Goal: Complete application form

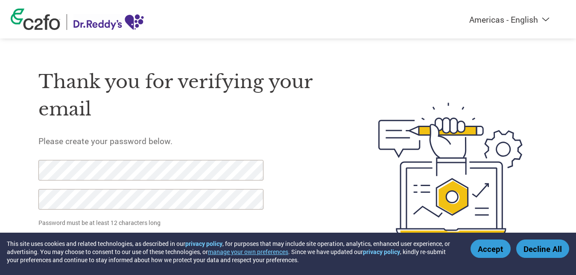
click at [497, 250] on button "Accept" at bounding box center [490, 248] width 40 height 18
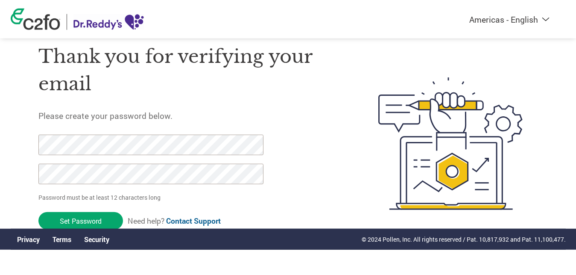
scroll to position [29, 0]
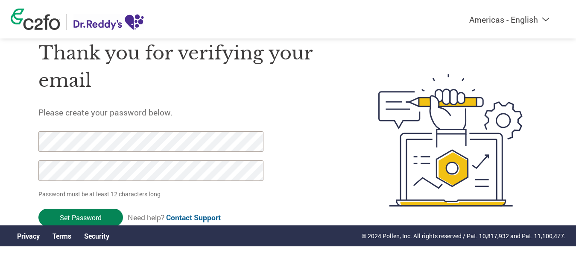
click at [82, 219] on input "Set Password" at bounding box center [80, 217] width 85 height 18
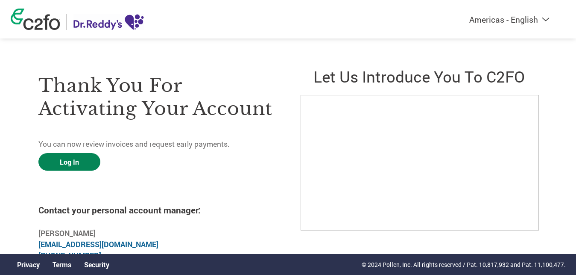
click at [82, 161] on link "Log In" at bounding box center [69, 162] width 62 height 18
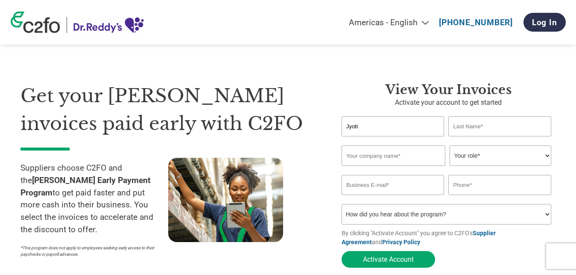
type input "Jyoti"
click at [502, 129] on input "text" at bounding box center [499, 126] width 103 height 20
type input "[PERSON_NAME]"
click at [416, 159] on input "text" at bounding box center [394, 155] width 104 height 20
type input "IMper"
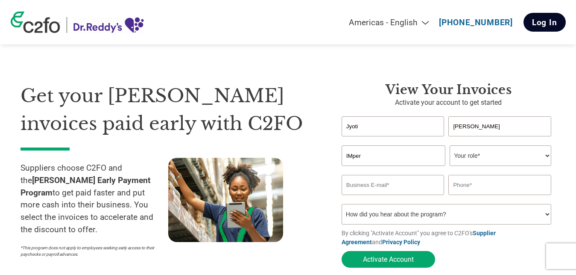
click at [531, 22] on link "Log In" at bounding box center [544, 22] width 42 height 19
